Goal: Obtain resource: Download file/media

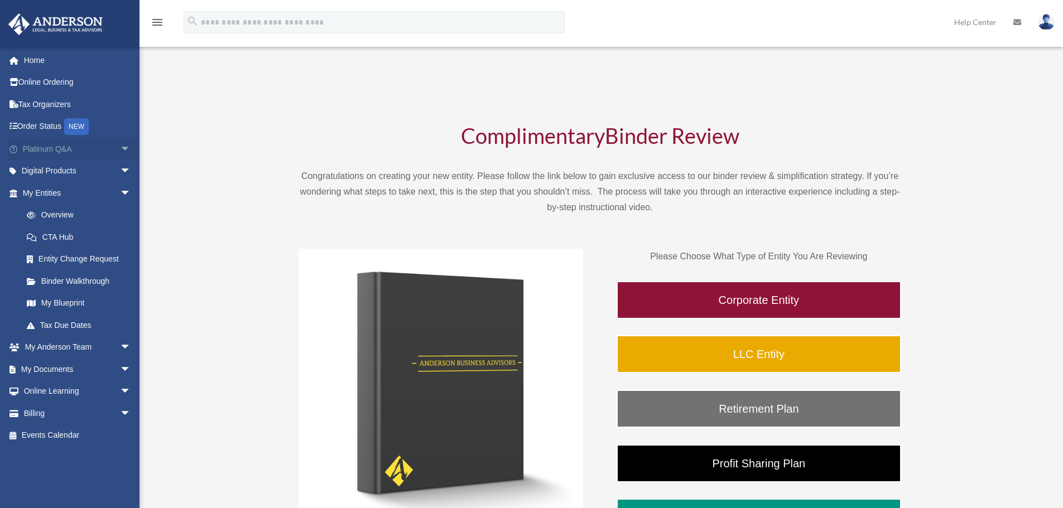
click at [120, 146] on span "arrow_drop_down" at bounding box center [131, 149] width 22 height 23
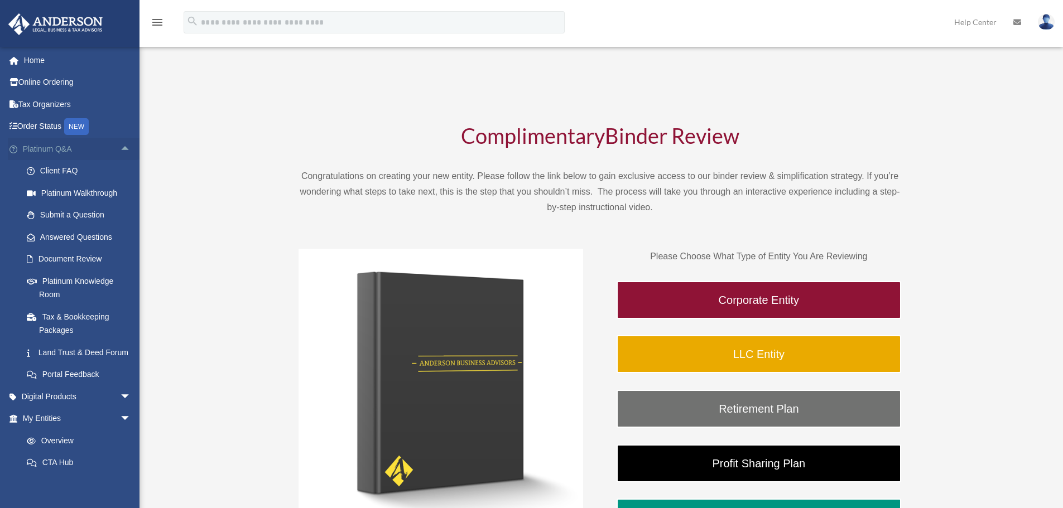
click at [106, 147] on link "Platinum Q&A arrow_drop_up" at bounding box center [78, 149] width 140 height 22
click at [120, 408] on span "arrow_drop_down" at bounding box center [131, 397] width 22 height 23
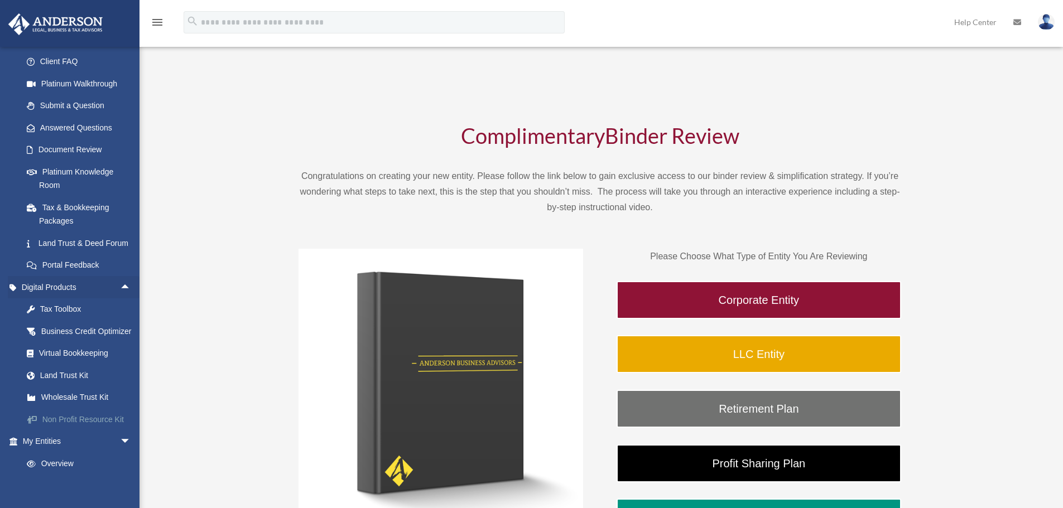
scroll to position [167, 0]
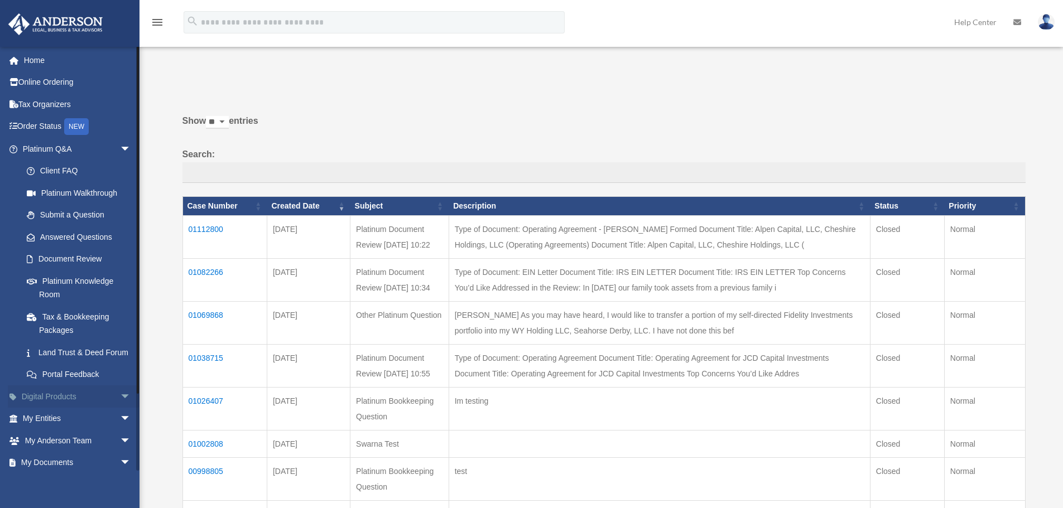
click at [120, 406] on span "arrow_drop_down" at bounding box center [131, 397] width 22 height 23
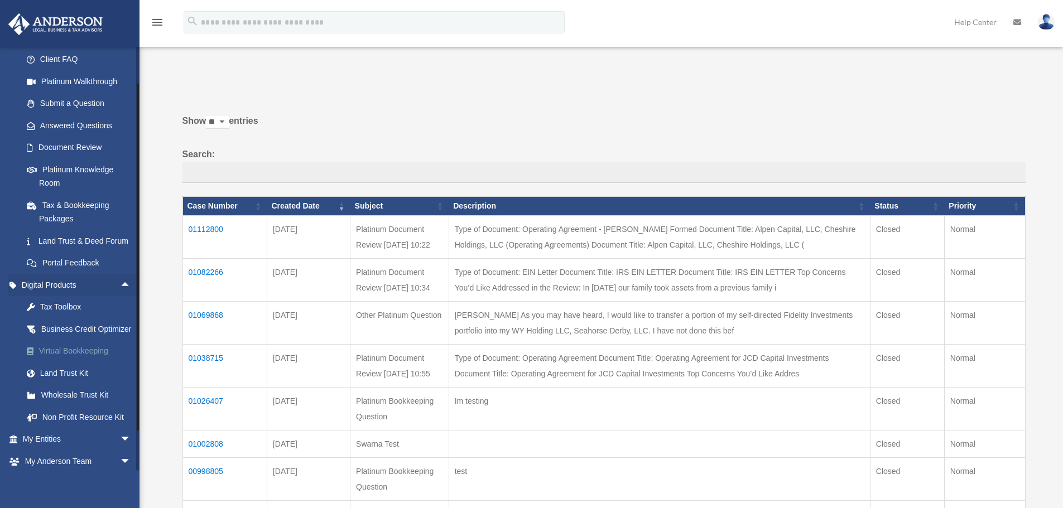
scroll to position [167, 0]
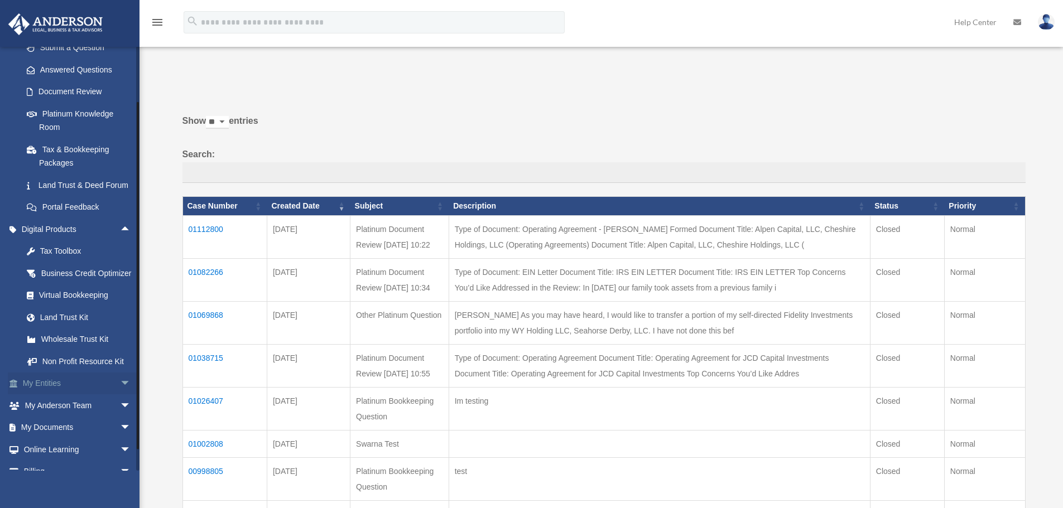
click at [120, 396] on span "arrow_drop_down" at bounding box center [131, 384] width 22 height 23
click at [120, 396] on span "arrow_drop_up" at bounding box center [131, 384] width 22 height 23
click at [120, 440] on span "arrow_drop_down" at bounding box center [131, 428] width 22 height 23
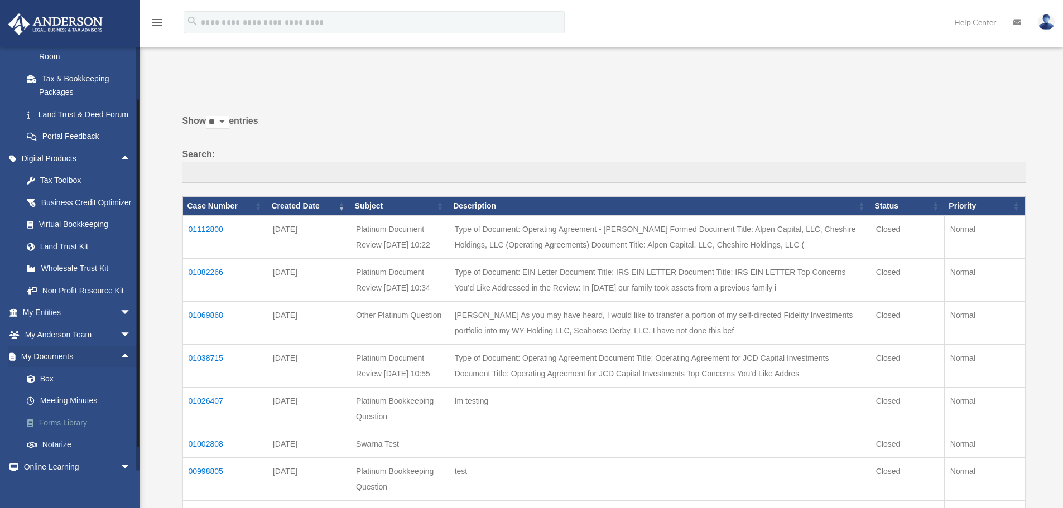
scroll to position [279, 0]
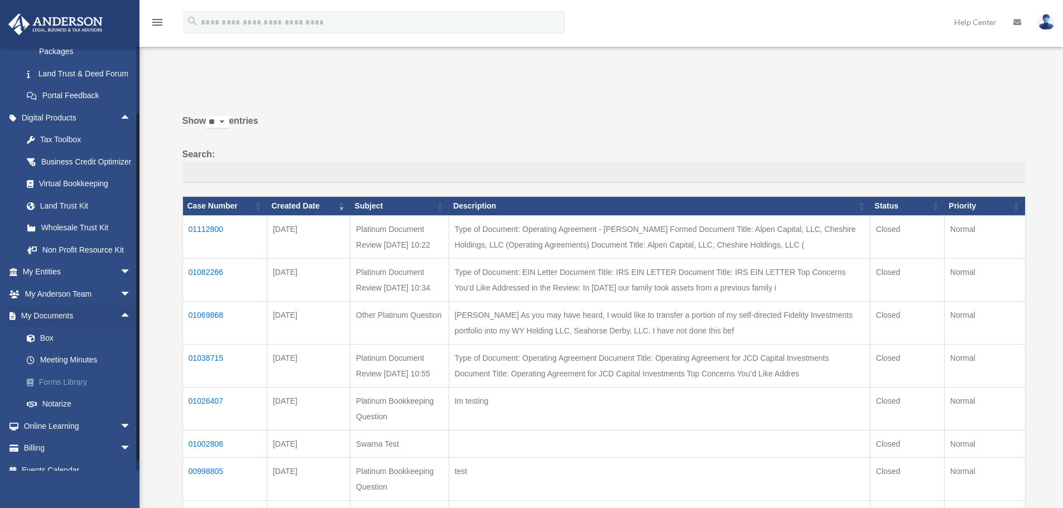
click at [76, 393] on link "Forms Library" at bounding box center [82, 382] width 132 height 22
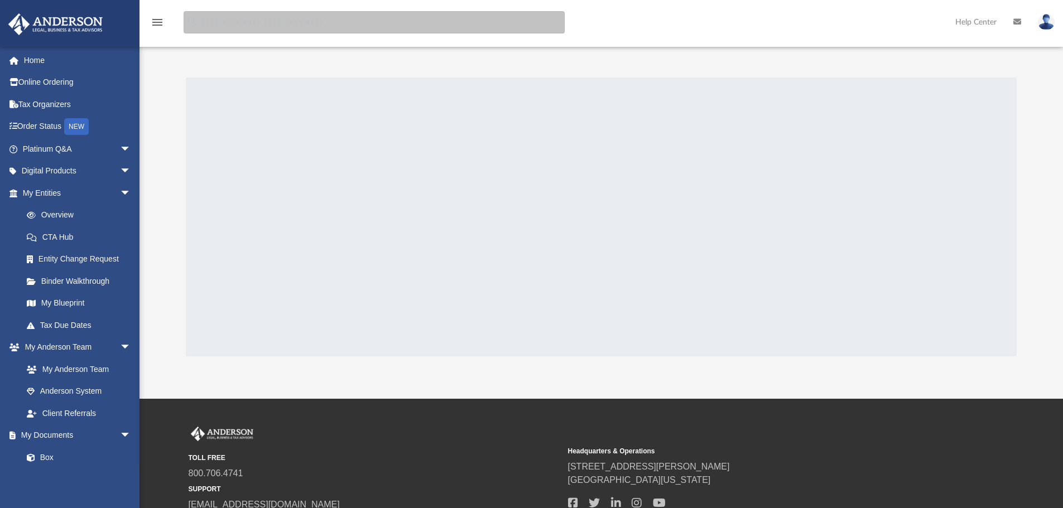
click at [312, 24] on input "search" at bounding box center [374, 22] width 381 height 22
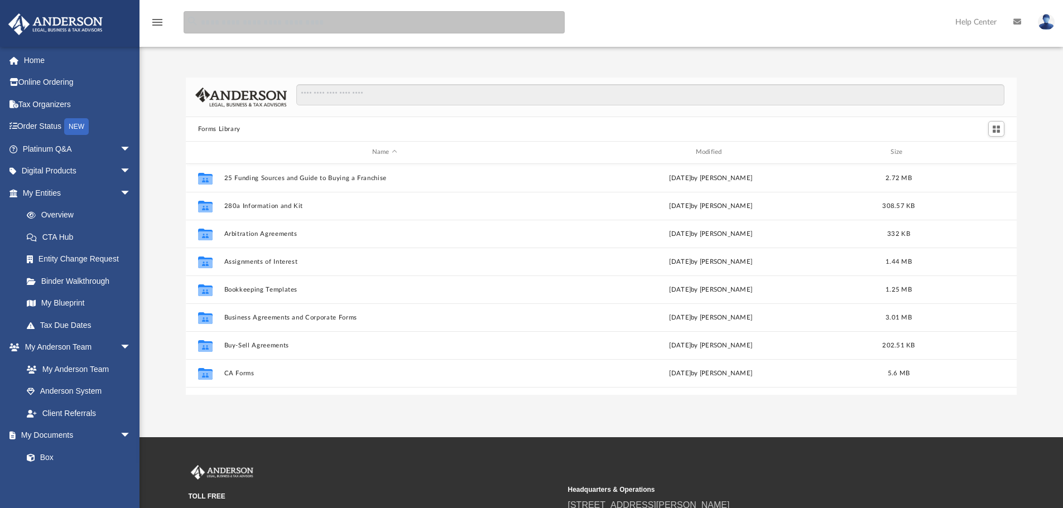
scroll to position [246, 823]
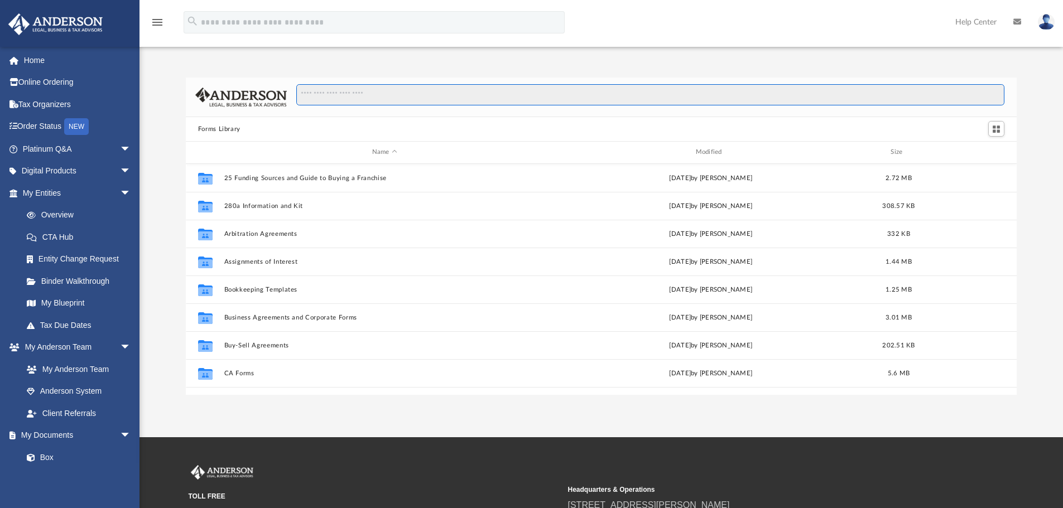
click at [425, 97] on input "Search files and folders" at bounding box center [650, 94] width 708 height 21
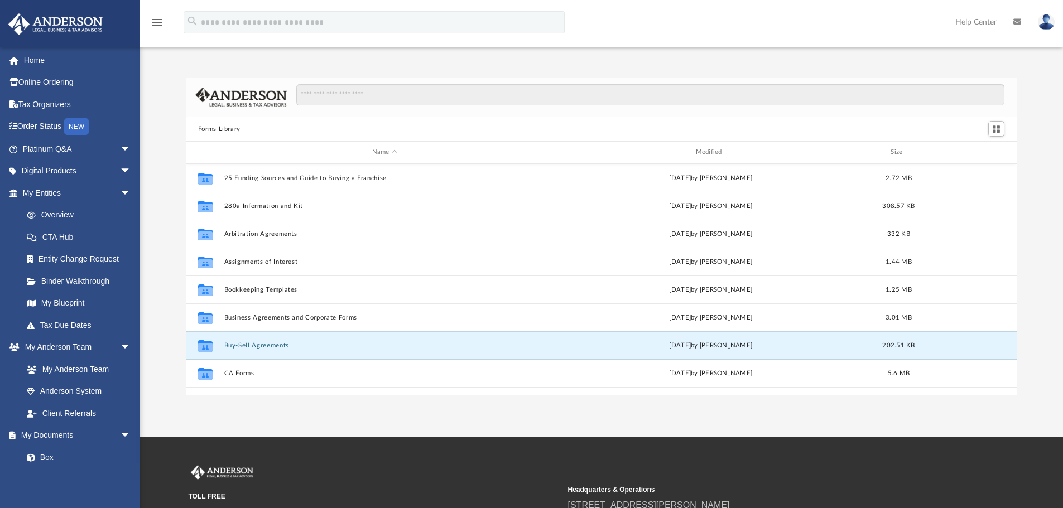
click at [281, 343] on button "Buy-Sell Agreements" at bounding box center [384, 345] width 321 height 7
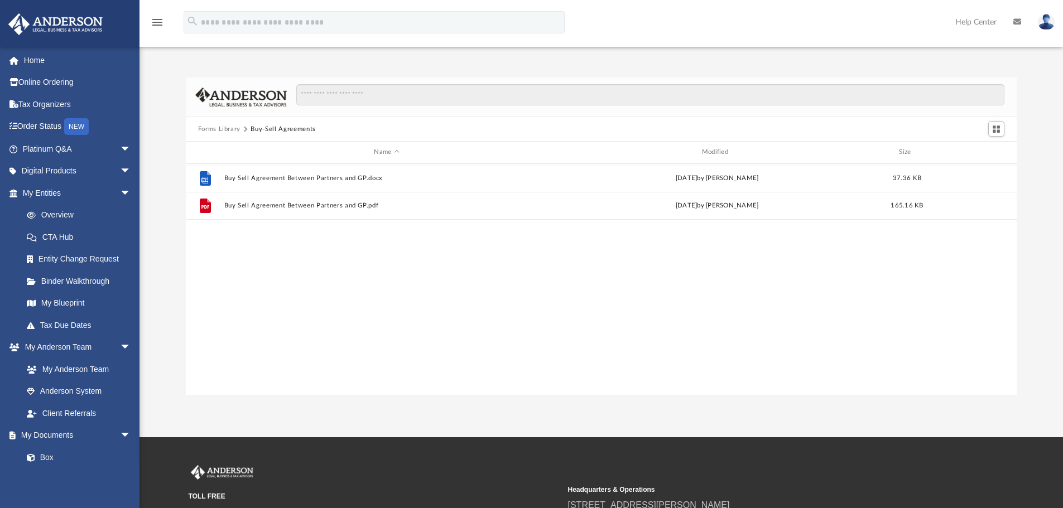
click at [229, 131] on button "Forms Library" at bounding box center [219, 129] width 42 height 10
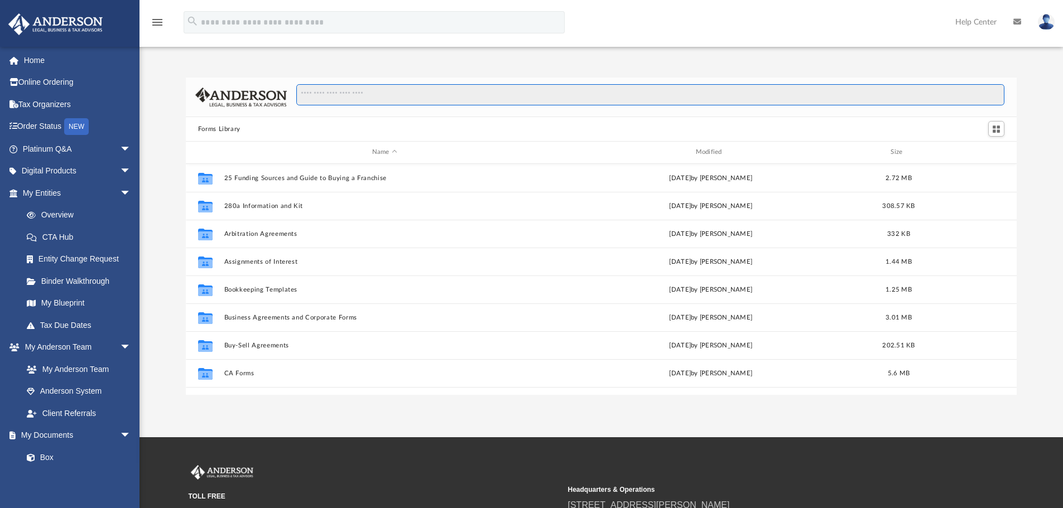
click at [368, 96] on input "Search files and folders" at bounding box center [650, 94] width 708 height 21
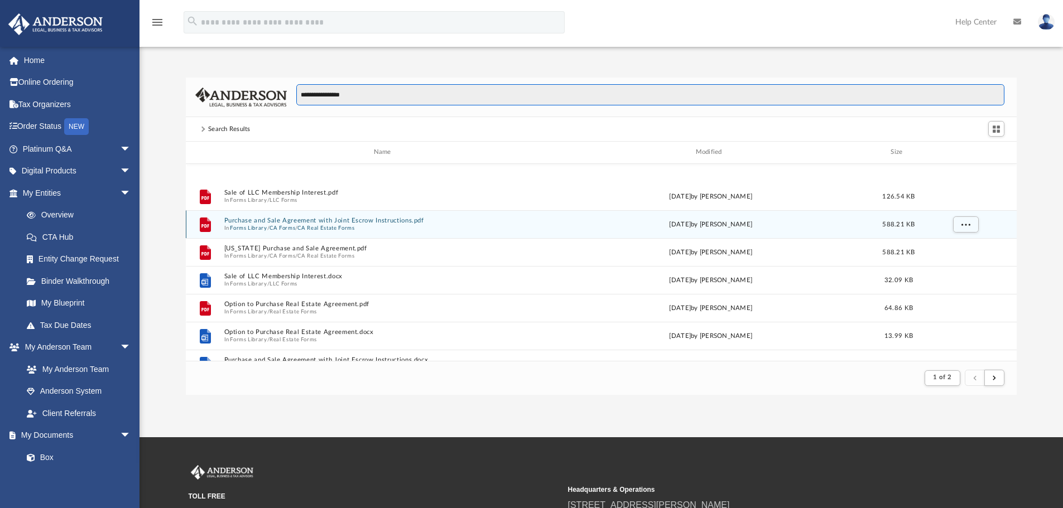
scroll to position [781, 0]
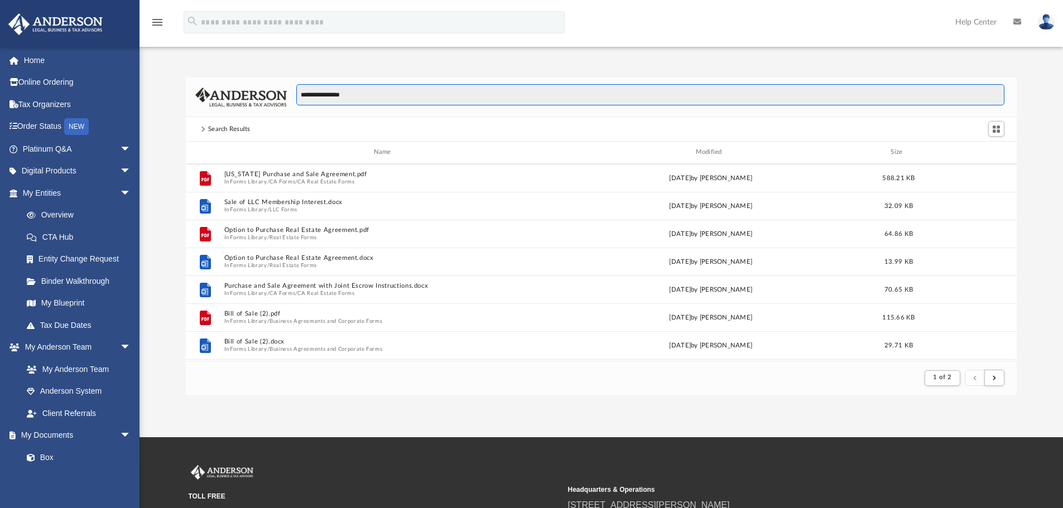
drag, startPoint x: 317, startPoint y: 92, endPoint x: 242, endPoint y: 90, distance: 74.8
click at [243, 91] on div "**********" at bounding box center [601, 98] width 831 height 40
type input "*********"
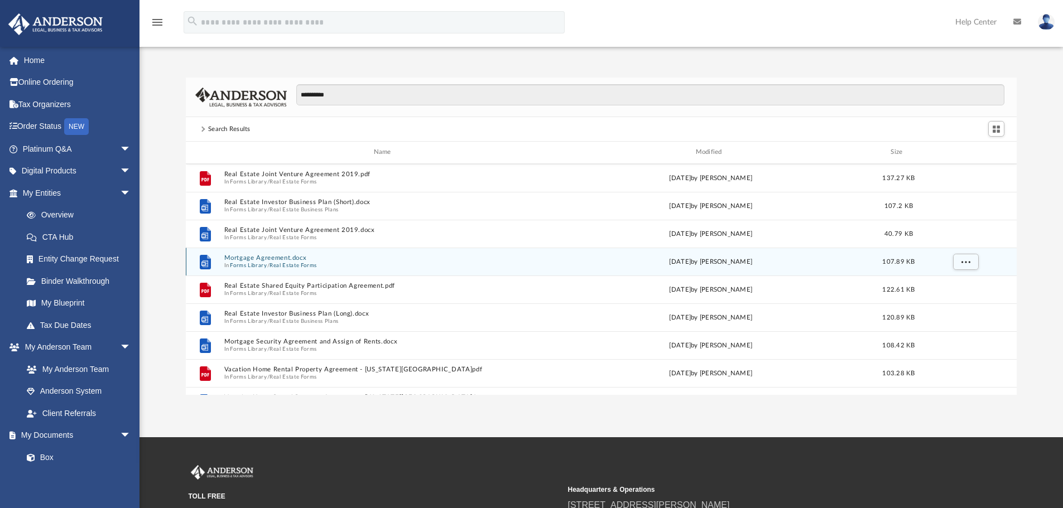
click at [286, 256] on button "Mortgage Agreement.docx" at bounding box center [384, 257] width 321 height 7
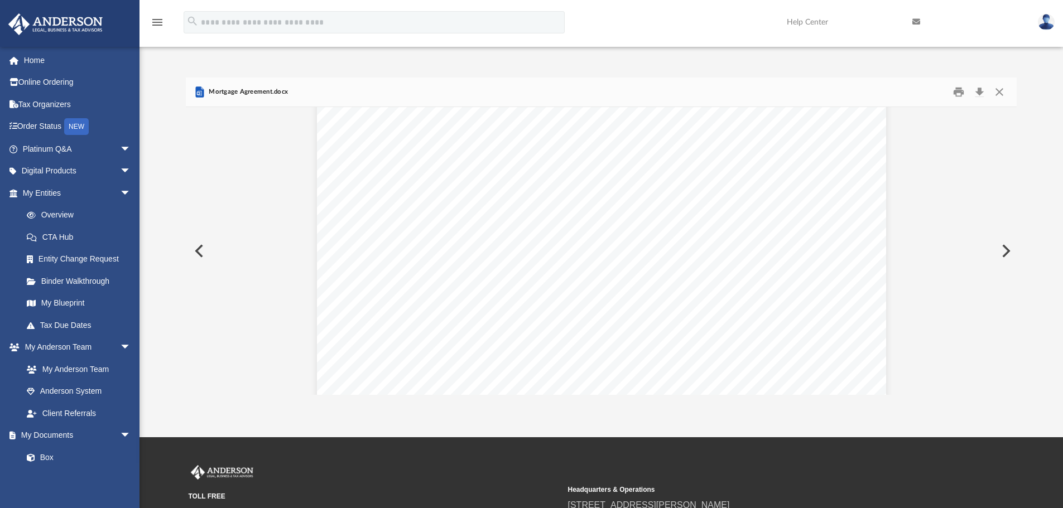
scroll to position [3069, 0]
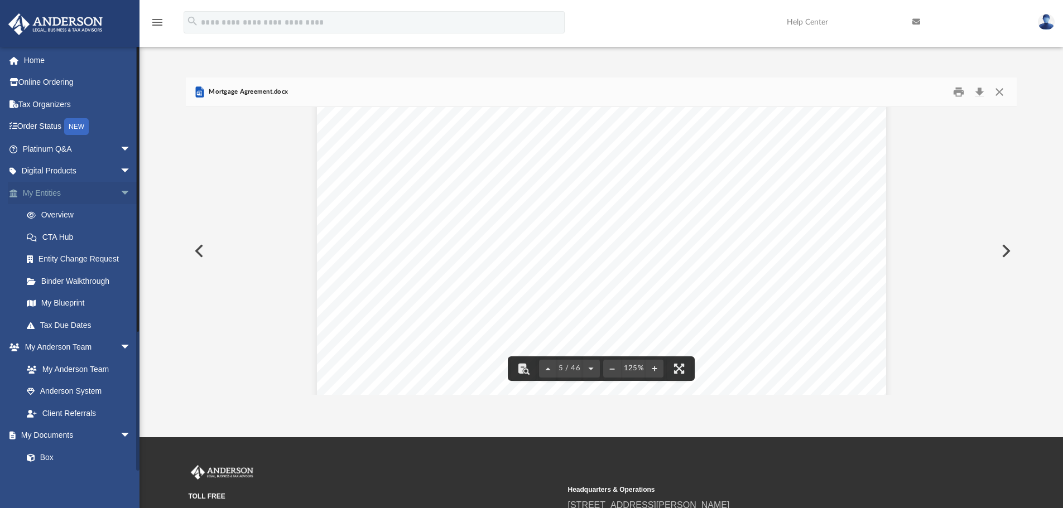
click at [120, 194] on span "arrow_drop_down" at bounding box center [131, 193] width 22 height 23
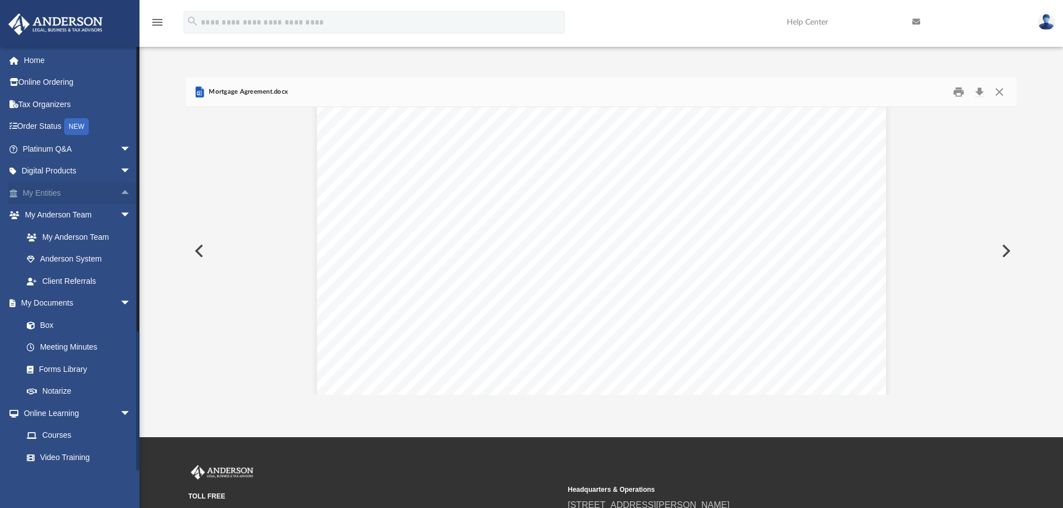
click at [120, 188] on span "arrow_drop_up" at bounding box center [131, 193] width 22 height 23
click at [120, 191] on span "arrow_drop_down" at bounding box center [131, 193] width 22 height 23
click at [123, 217] on span "arrow_drop_down" at bounding box center [131, 215] width 22 height 23
click at [121, 188] on span "arrow_drop_up" at bounding box center [131, 193] width 22 height 23
click at [121, 188] on span "arrow_drop_down" at bounding box center [131, 193] width 22 height 23
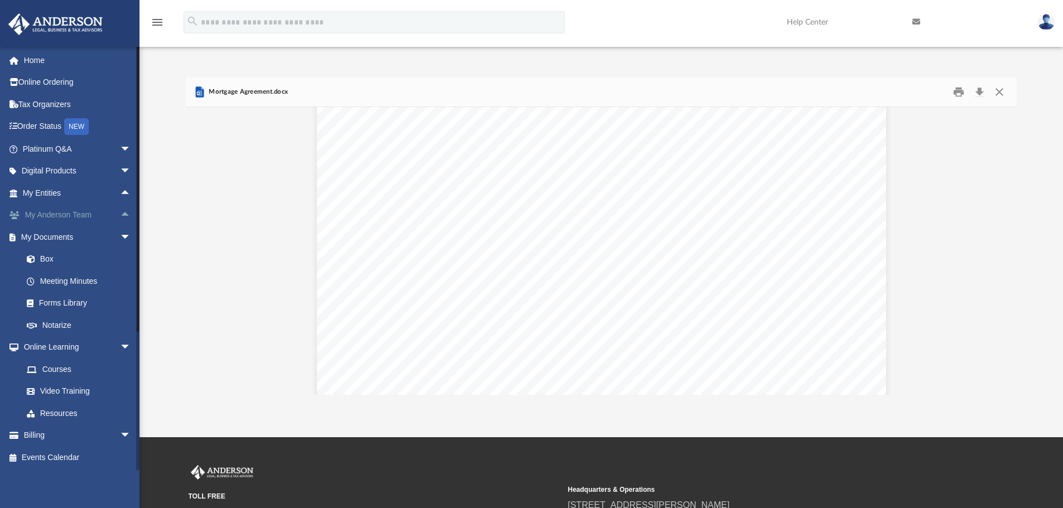
click at [122, 214] on span "arrow_drop_up" at bounding box center [131, 215] width 22 height 23
click at [122, 214] on span "arrow_drop_down" at bounding box center [131, 215] width 22 height 23
click at [120, 192] on span "arrow_drop_up" at bounding box center [131, 193] width 22 height 23
click at [120, 192] on span "arrow_drop_down" at bounding box center [131, 193] width 22 height 23
click at [120, 222] on span "arrow_drop_up" at bounding box center [131, 215] width 22 height 23
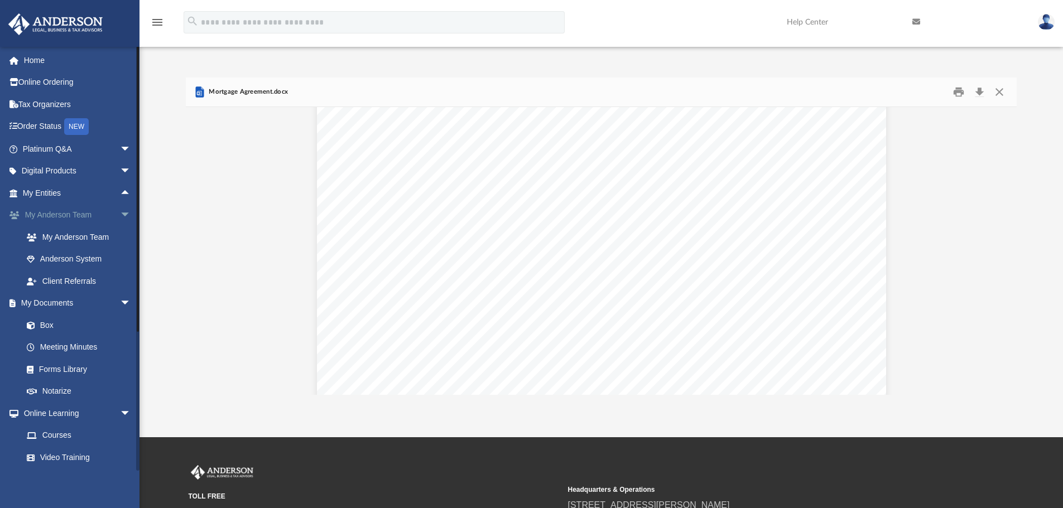
click at [123, 216] on span "arrow_drop_down" at bounding box center [131, 215] width 22 height 23
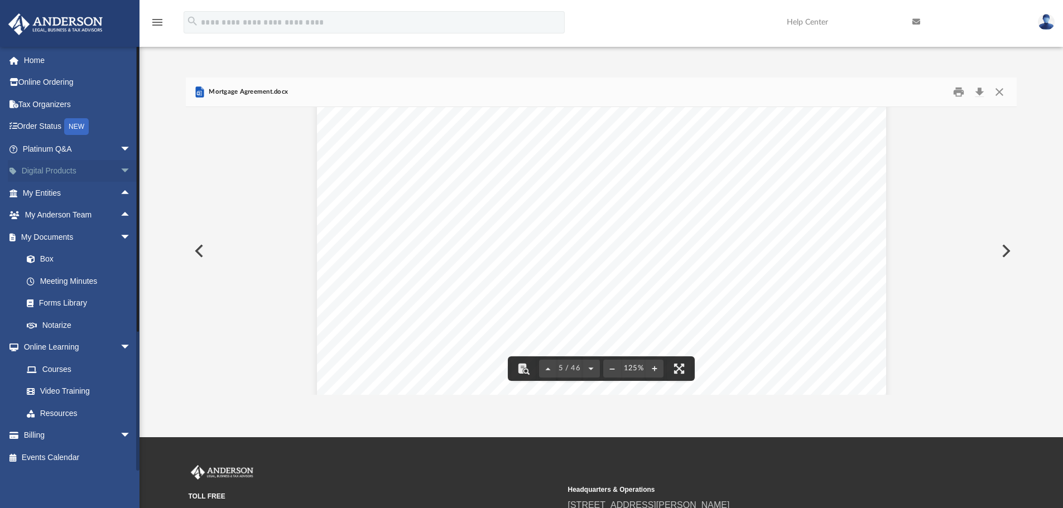
click at [120, 176] on span "arrow_drop_down" at bounding box center [131, 171] width 22 height 23
click at [120, 170] on span "arrow_drop_up" at bounding box center [131, 171] width 22 height 23
click at [120, 146] on span "arrow_drop_down" at bounding box center [131, 149] width 22 height 23
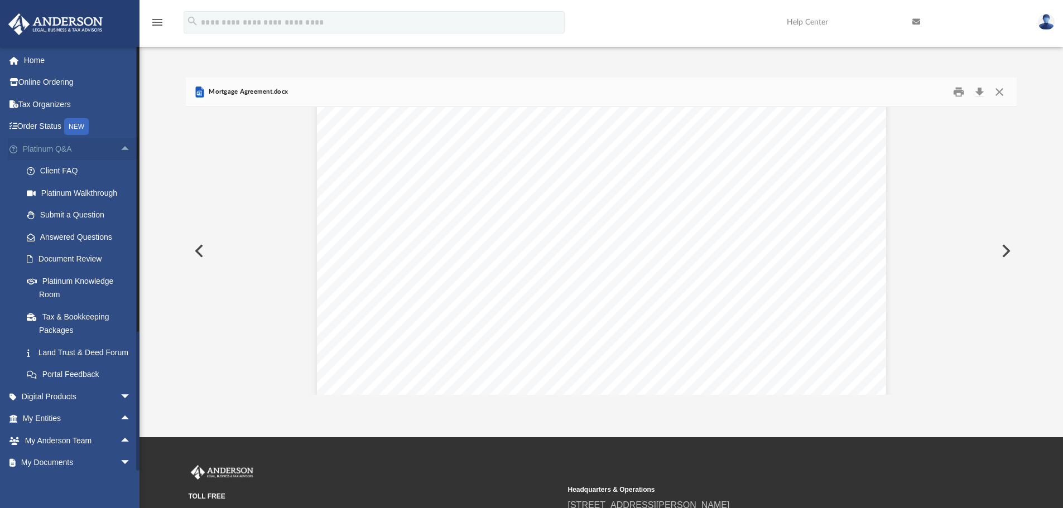
click at [120, 146] on span "arrow_drop_up" at bounding box center [131, 149] width 22 height 23
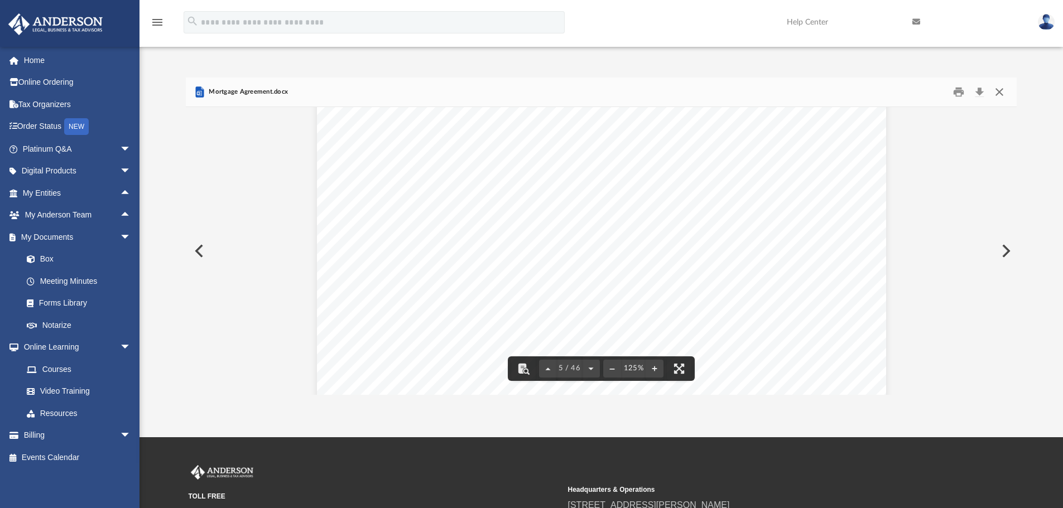
click at [999, 94] on button "Close" at bounding box center [999, 92] width 20 height 17
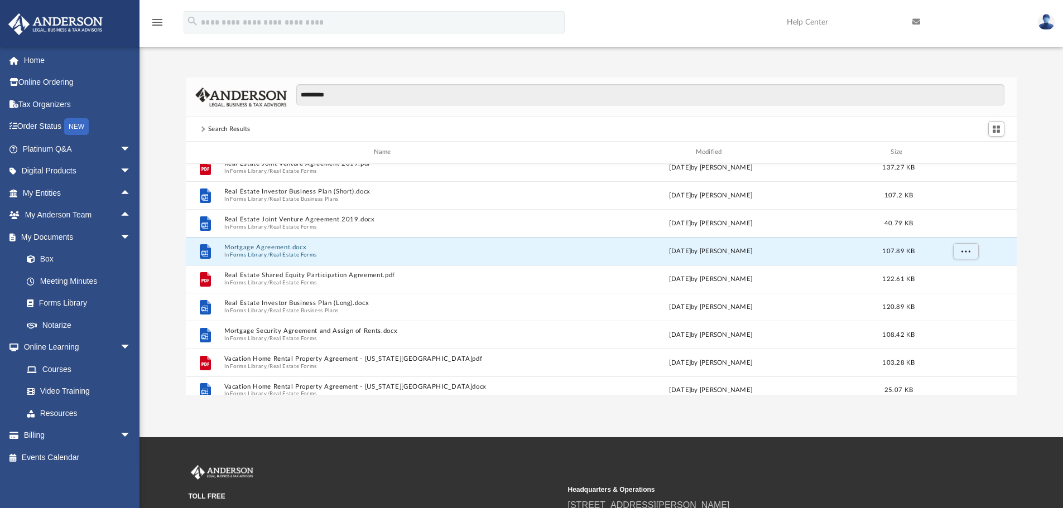
scroll to position [718, 0]
